Goal: Communication & Community: Participate in discussion

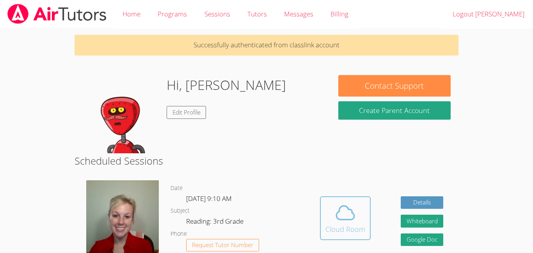
click at [344, 201] on icon at bounding box center [346, 212] width 22 height 22
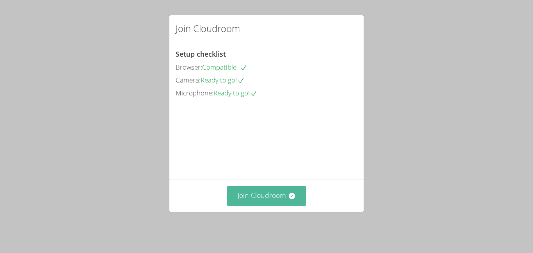
click at [284, 205] on button "Join Cloudroom" at bounding box center [267, 195] width 80 height 19
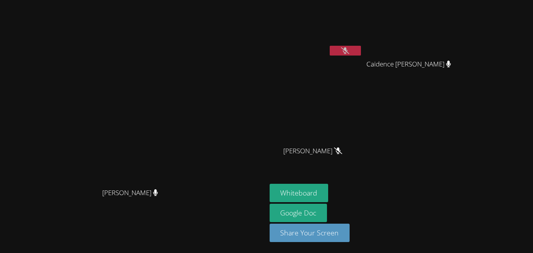
click at [349, 48] on icon at bounding box center [345, 50] width 8 height 7
click at [459, 75] on div "Caidence [PERSON_NAME]" at bounding box center [412, 70] width 93 height 31
click at [361, 55] on button at bounding box center [345, 51] width 31 height 10
click at [459, 117] on div "[PERSON_NAME] [PERSON_NAME] [PERSON_NAME] [PERSON_NAME] [PERSON_NAME]" at bounding box center [364, 88] width 189 height 170
click at [192, 184] on video at bounding box center [133, 110] width 117 height 146
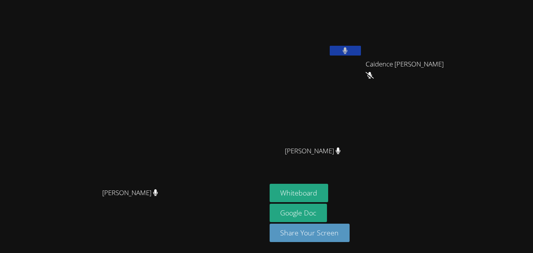
click at [348, 48] on icon at bounding box center [345, 50] width 5 height 7
click at [349, 49] on icon at bounding box center [345, 50] width 8 height 7
click at [459, 140] on div "[PERSON_NAME] [PERSON_NAME] [PERSON_NAME] [PERSON_NAME] [PERSON_NAME]" at bounding box center [364, 88] width 189 height 170
click at [361, 34] on video at bounding box center [316, 29] width 93 height 52
click at [329, 191] on button "Whiteboard" at bounding box center [299, 193] width 59 height 18
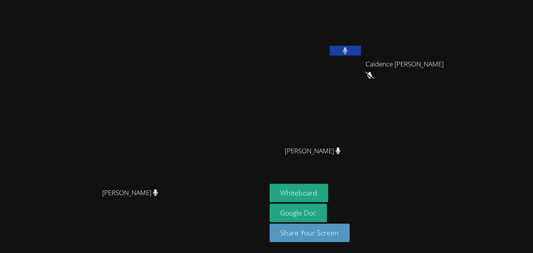
click at [361, 46] on button at bounding box center [345, 51] width 31 height 10
click at [361, 51] on button at bounding box center [345, 51] width 31 height 10
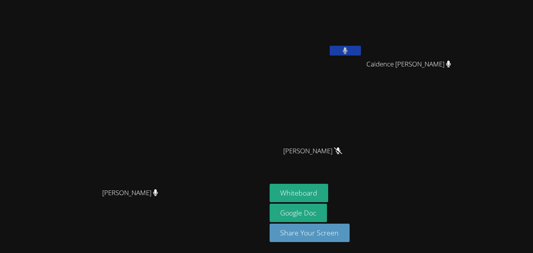
click at [361, 48] on button at bounding box center [345, 51] width 31 height 10
click at [349, 52] on icon at bounding box center [345, 50] width 8 height 7
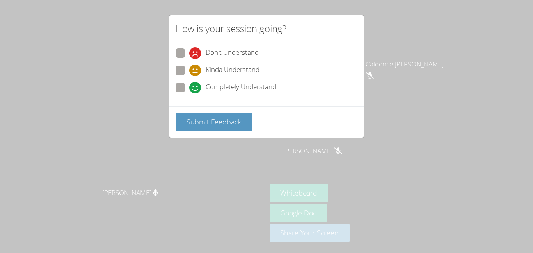
click at [224, 69] on span "Kinda Understand" at bounding box center [233, 70] width 54 height 12
click at [196, 69] on input "Kinda Understand" at bounding box center [192, 69] width 7 height 7
radio input "true"
click at [209, 118] on span "Submit Feedback" at bounding box center [214, 121] width 55 height 9
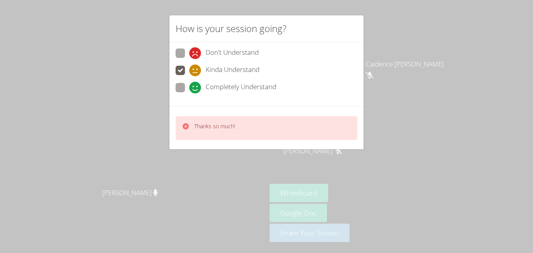
click at [200, 166] on div "How is your session going? Don't Understand Kinda Understand Completely Underst…" at bounding box center [266, 126] width 533 height 253
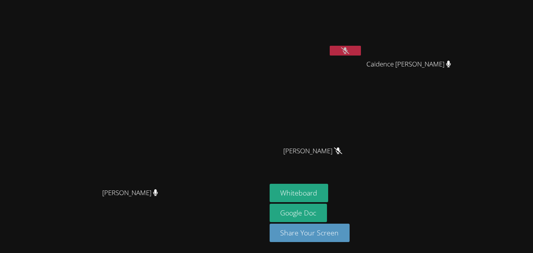
click at [361, 46] on button at bounding box center [345, 51] width 31 height 10
click at [329, 193] on button "Whiteboard" at bounding box center [299, 193] width 59 height 18
click at [363, 43] on video at bounding box center [316, 29] width 93 height 52
click at [363, 44] on video at bounding box center [316, 29] width 93 height 52
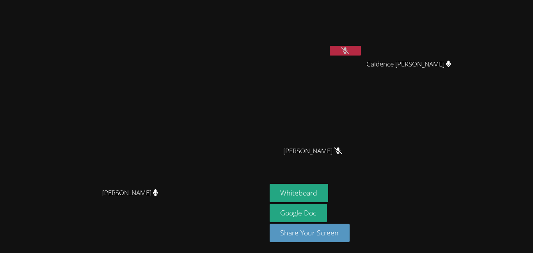
click at [349, 51] on icon at bounding box center [345, 50] width 8 height 7
click at [361, 51] on button at bounding box center [345, 51] width 31 height 10
click at [349, 48] on icon at bounding box center [345, 50] width 8 height 7
